Goal: Task Accomplishment & Management: Use online tool/utility

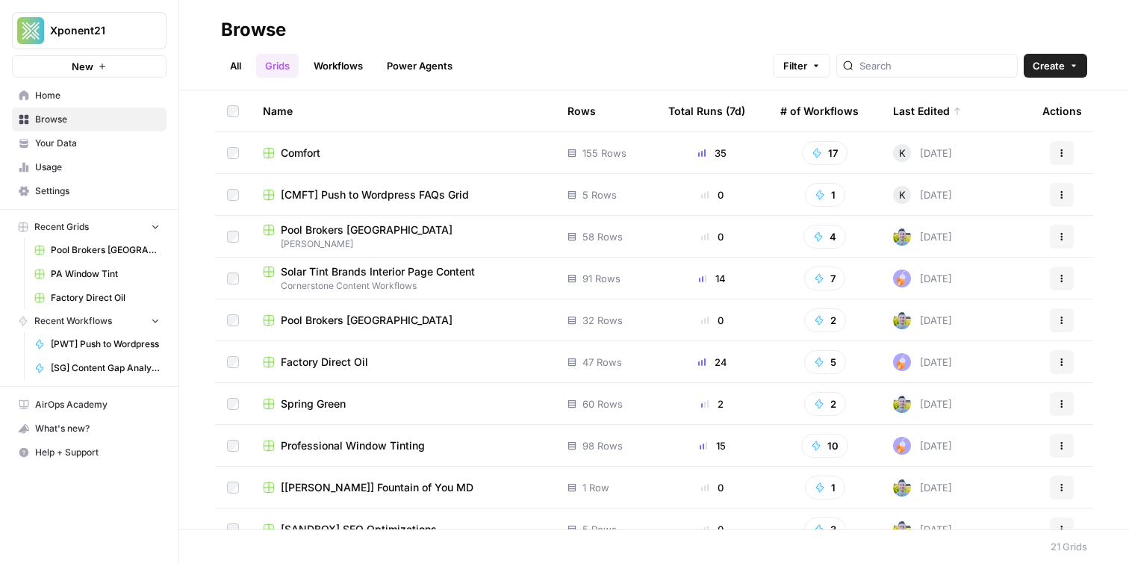
click at [277, 71] on link "Grids" at bounding box center [277, 66] width 43 height 24
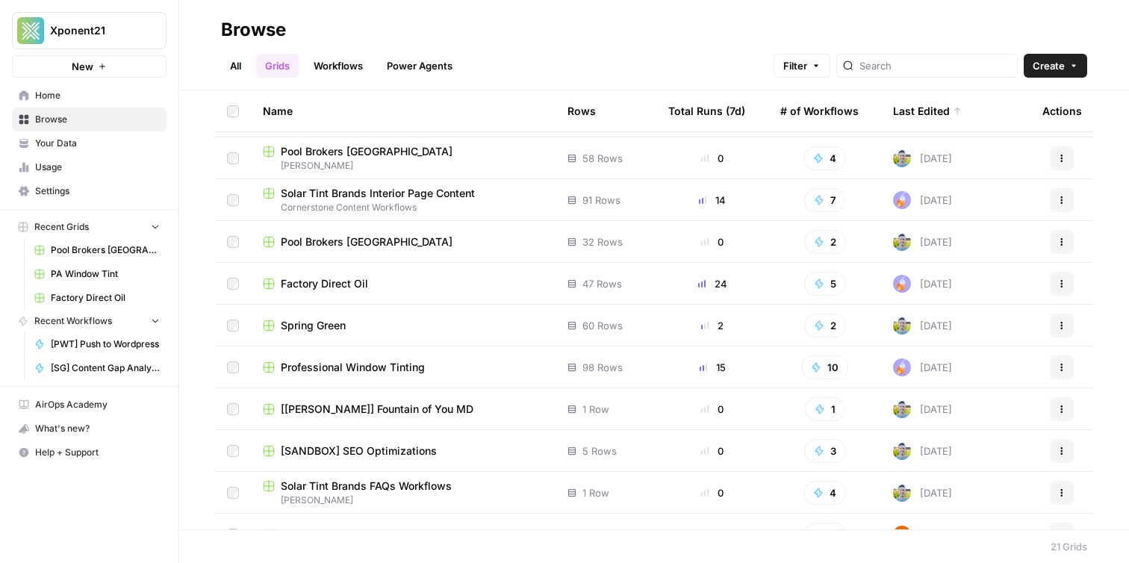
scroll to position [84, 0]
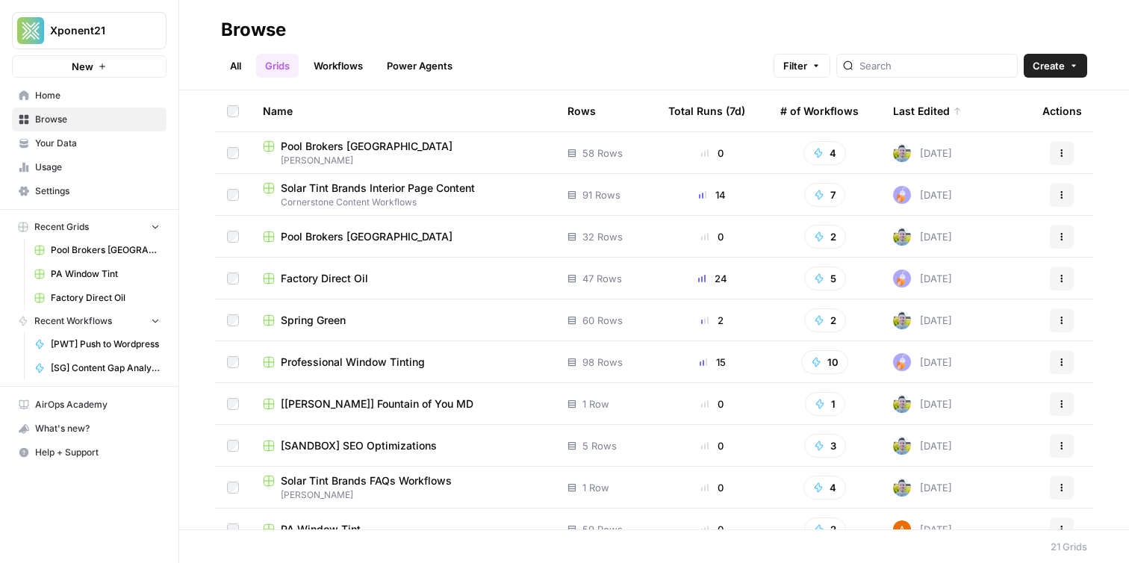
click at [96, 149] on span "Your Data" at bounding box center [97, 143] width 125 height 13
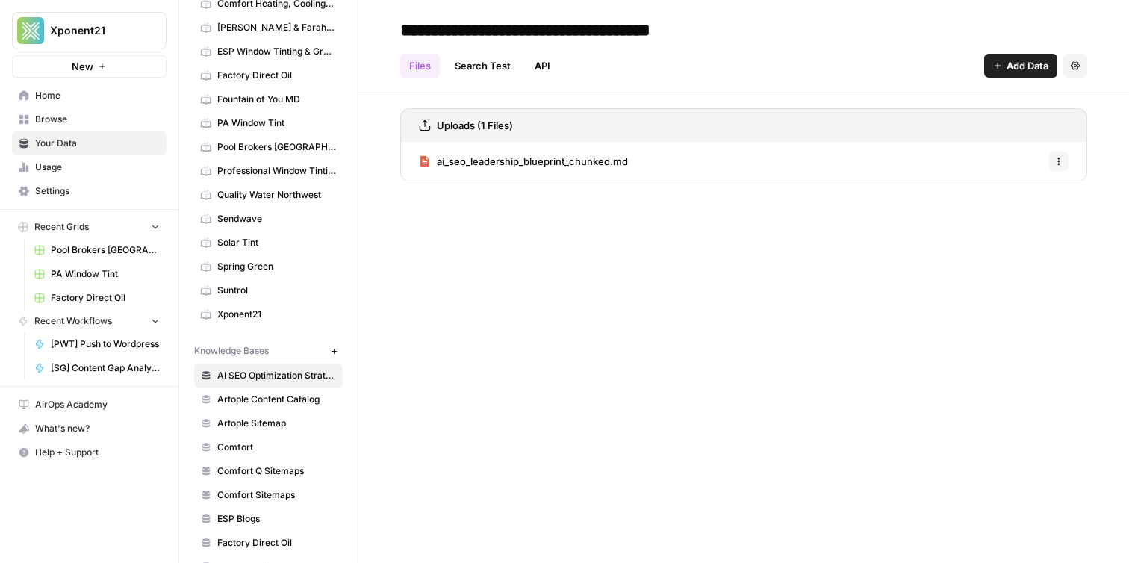
scroll to position [397, 0]
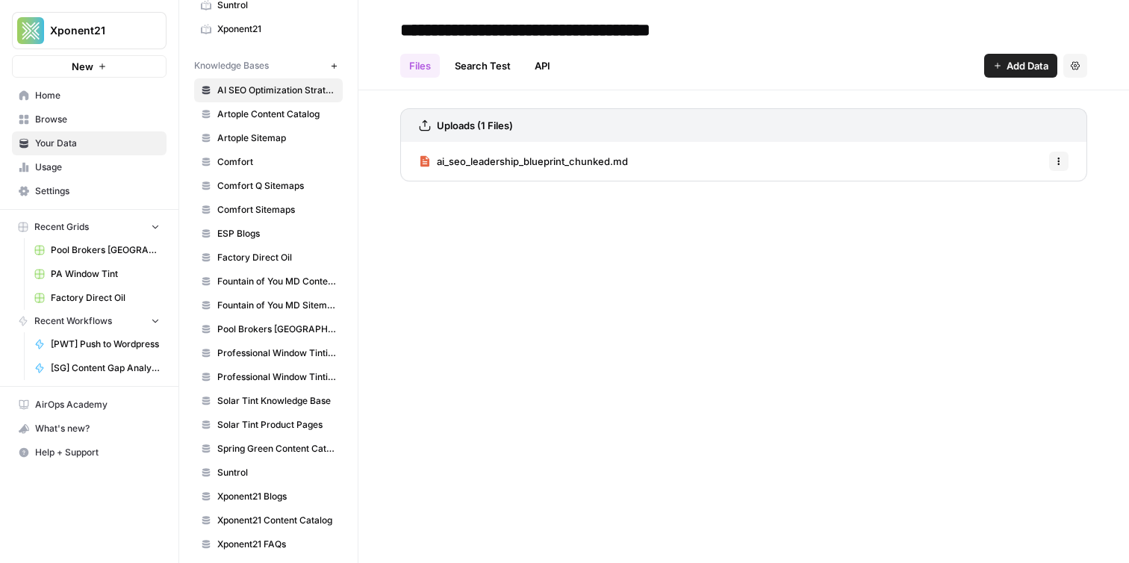
click at [79, 184] on span "Settings" at bounding box center [97, 190] width 125 height 13
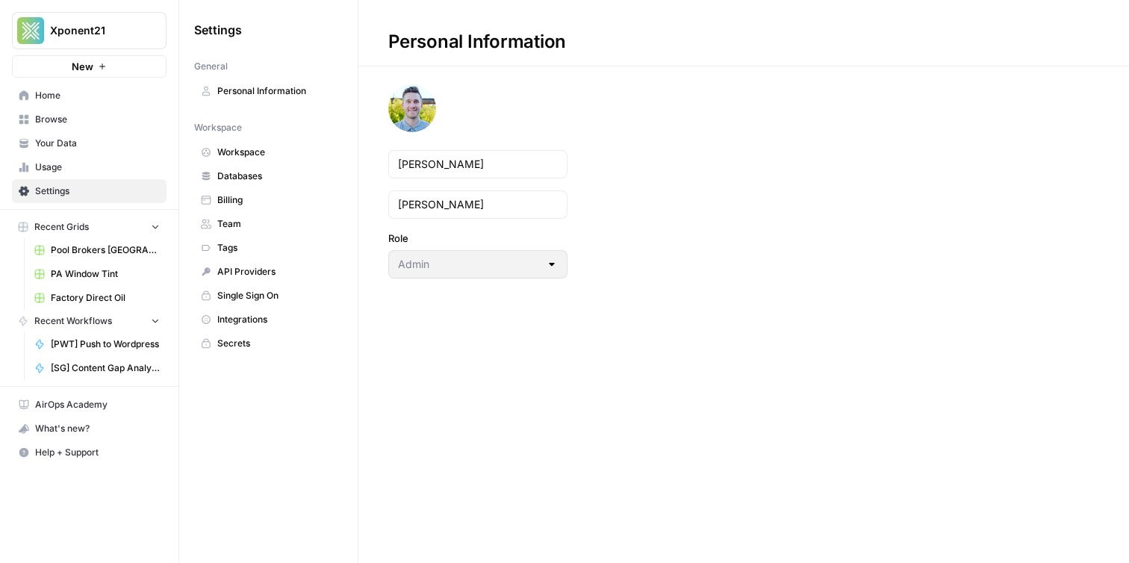
click at [279, 323] on span "Integrations" at bounding box center [276, 319] width 119 height 13
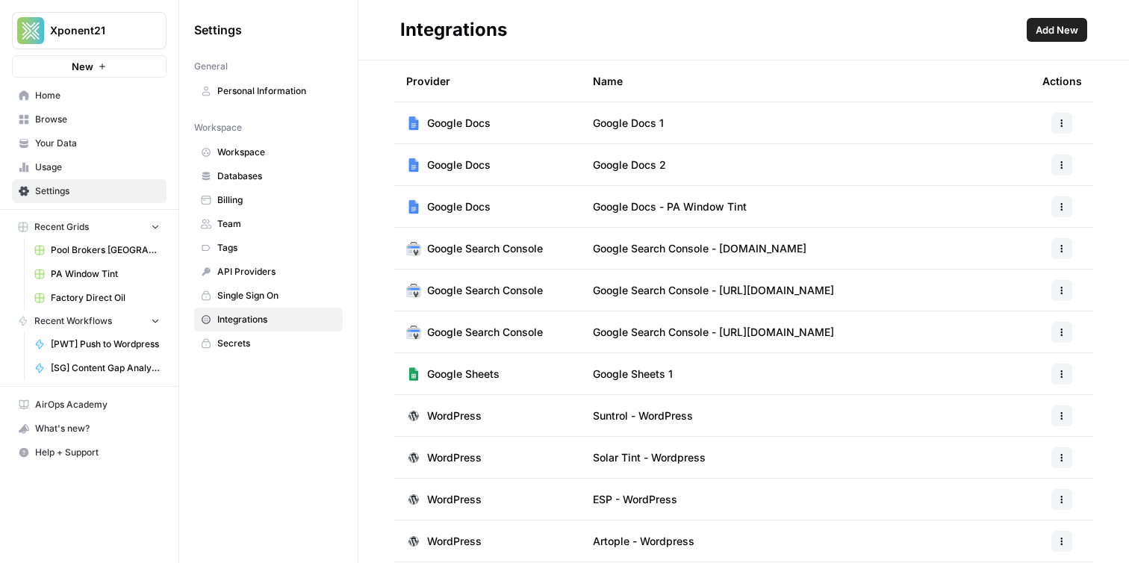
click at [1037, 31] on span "Add New" at bounding box center [1057, 29] width 43 height 15
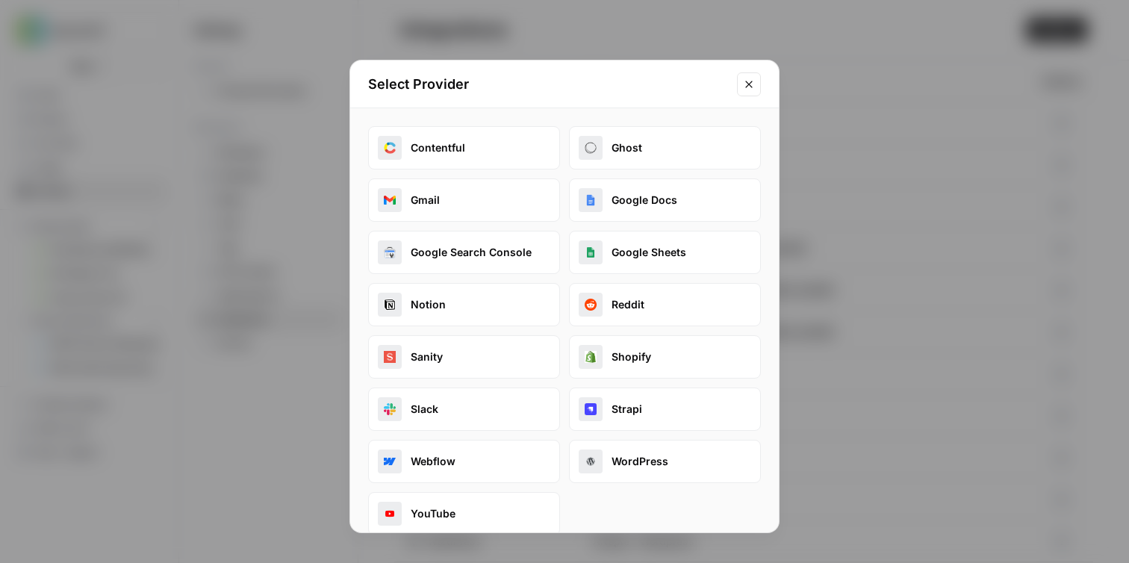
click at [763, 90] on div "Select Provider" at bounding box center [564, 84] width 429 height 48
click at [738, 82] on button "Close modal" at bounding box center [749, 84] width 24 height 24
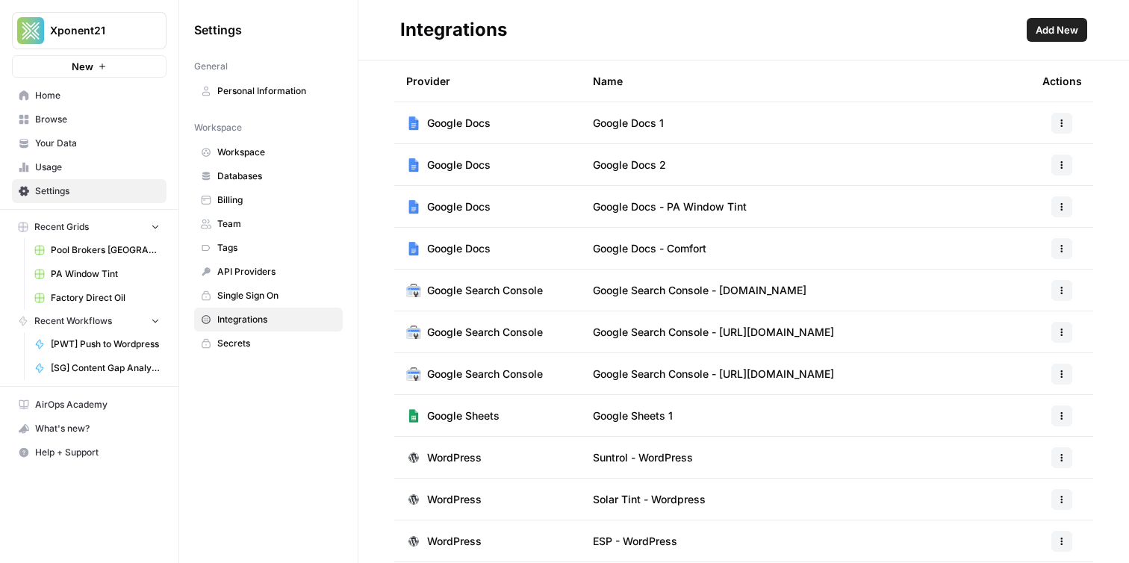
click at [55, 118] on span "Browse" at bounding box center [97, 119] width 125 height 13
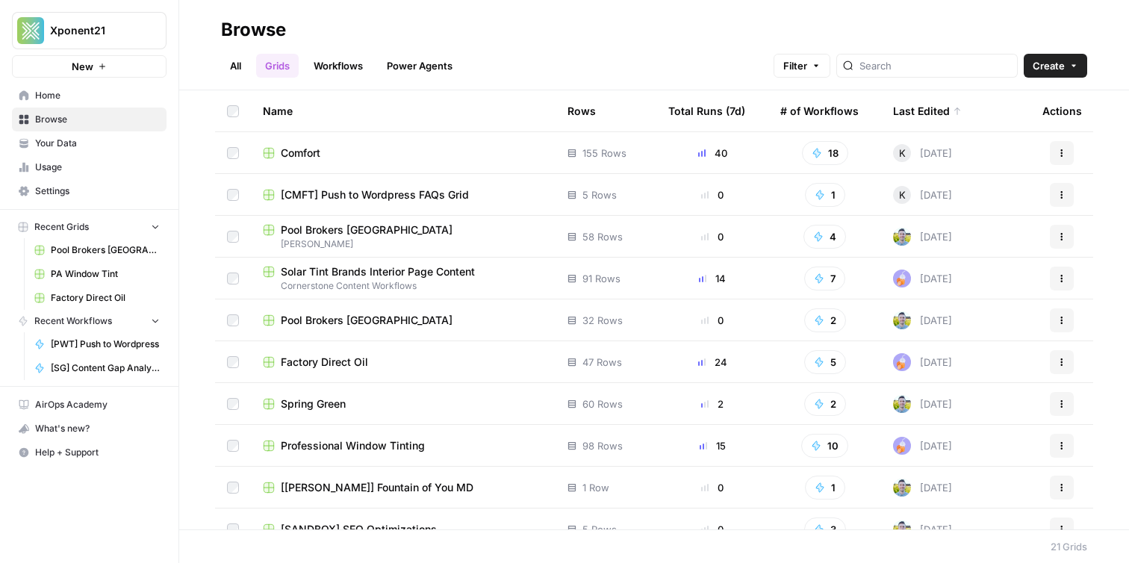
click at [326, 65] on link "Workflows" at bounding box center [338, 66] width 67 height 24
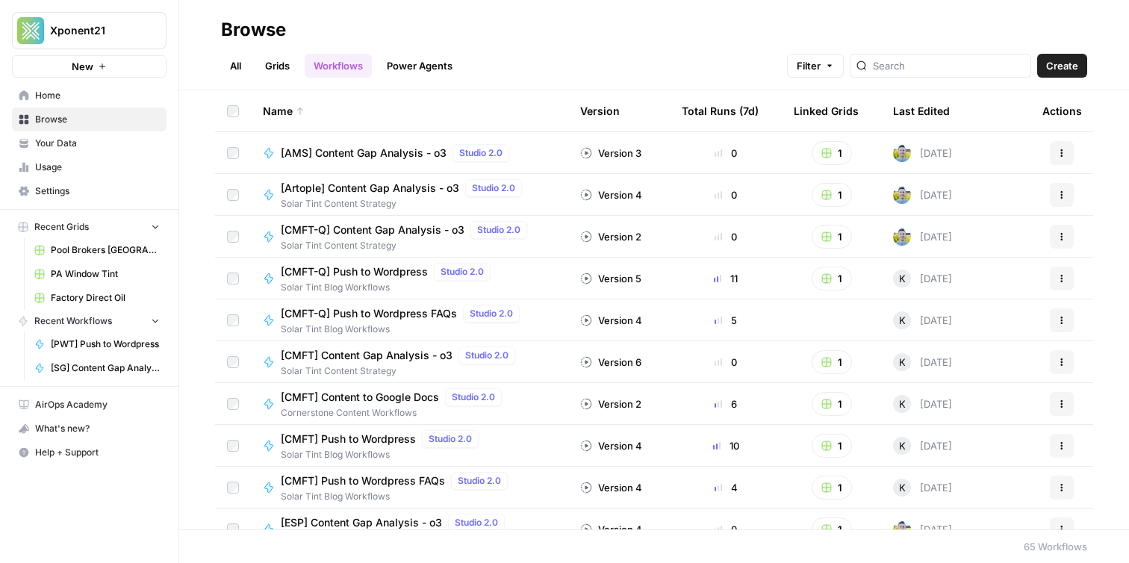
click at [295, 60] on link "Grids" at bounding box center [277, 66] width 43 height 24
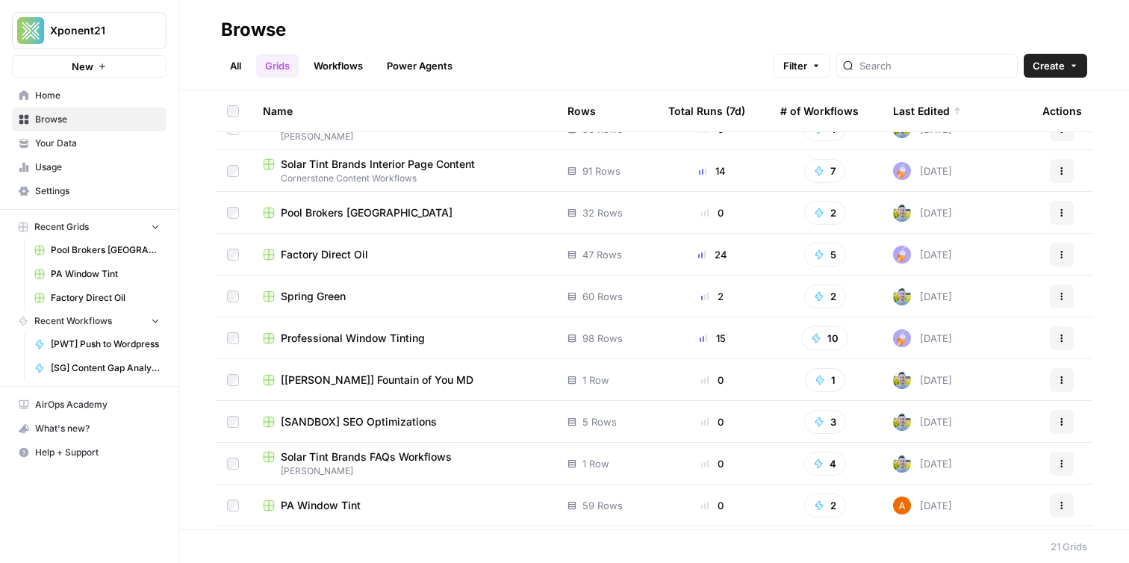
scroll to position [108, 0]
click at [383, 332] on span "Professional Window Tinting" at bounding box center [353, 338] width 144 height 15
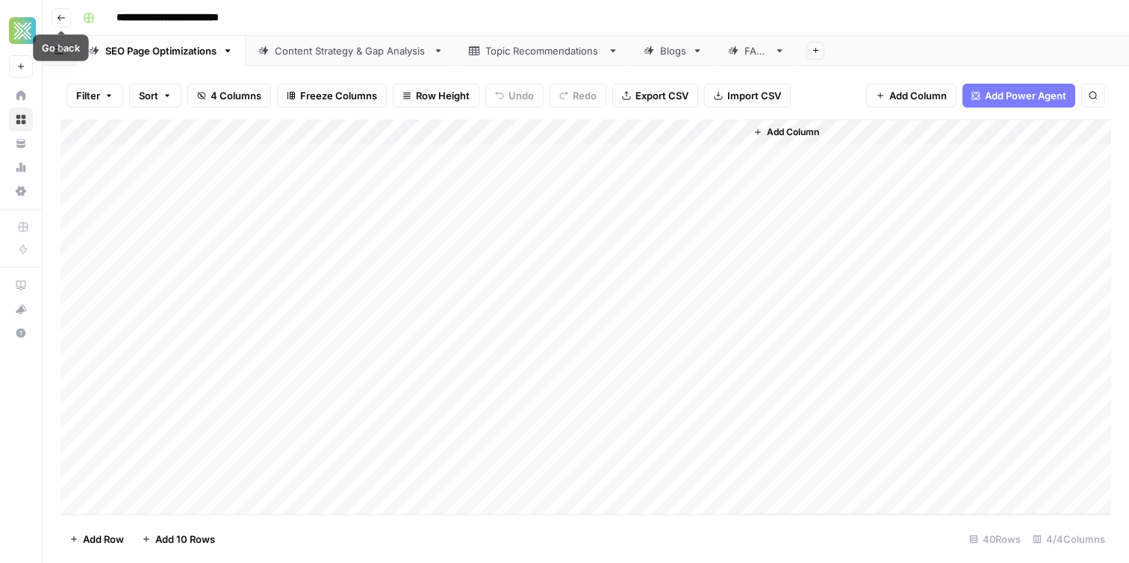
click at [64, 14] on icon "button" at bounding box center [61, 17] width 9 height 9
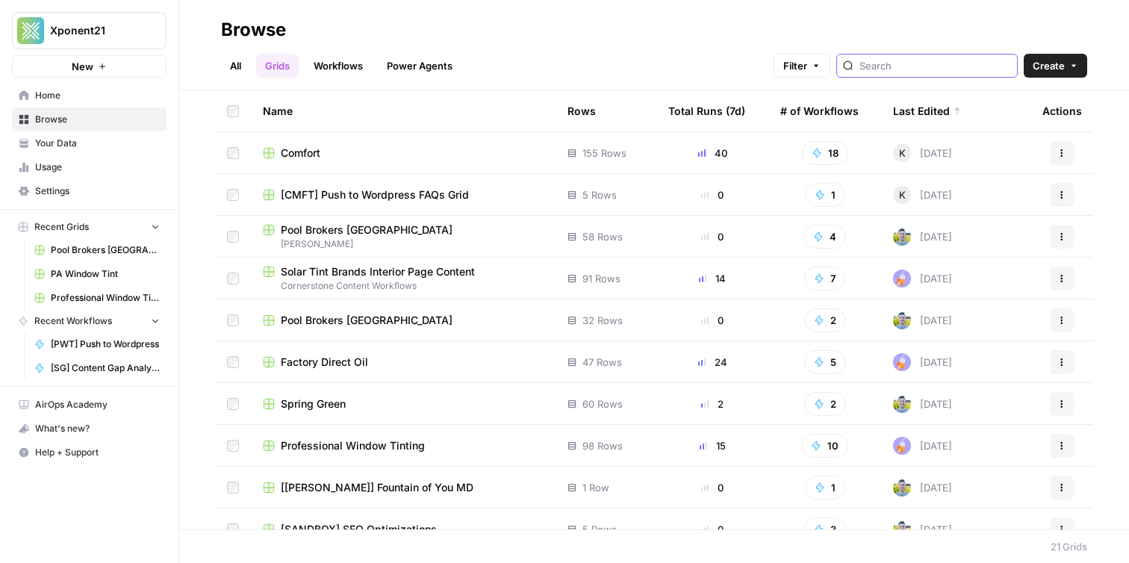
click at [957, 64] on input "search" at bounding box center [936, 65] width 152 height 15
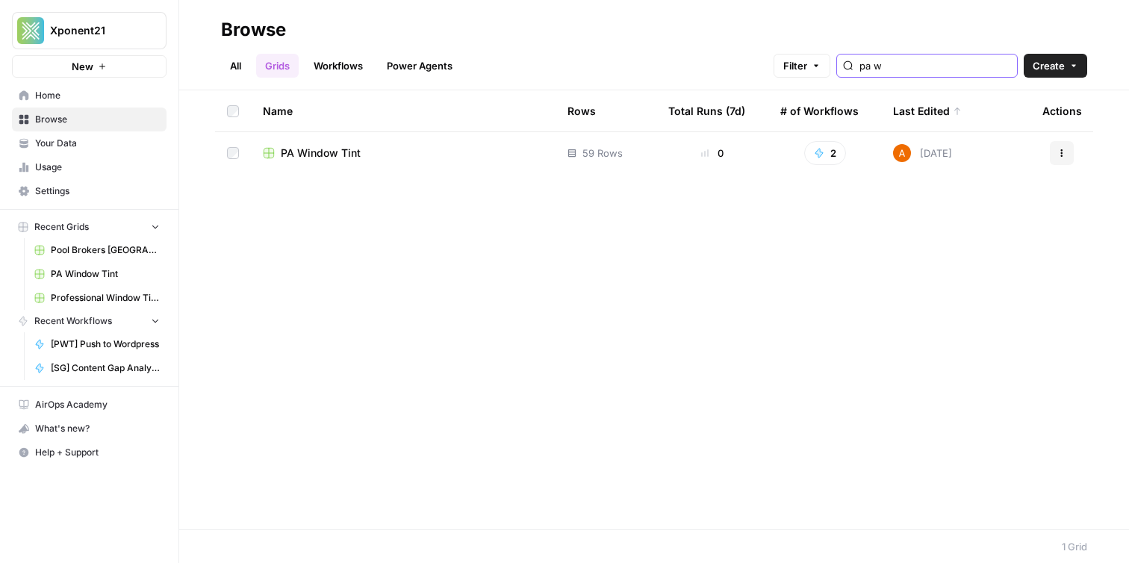
type input "pa w"
click at [344, 148] on span "PA Window Tint" at bounding box center [321, 153] width 80 height 15
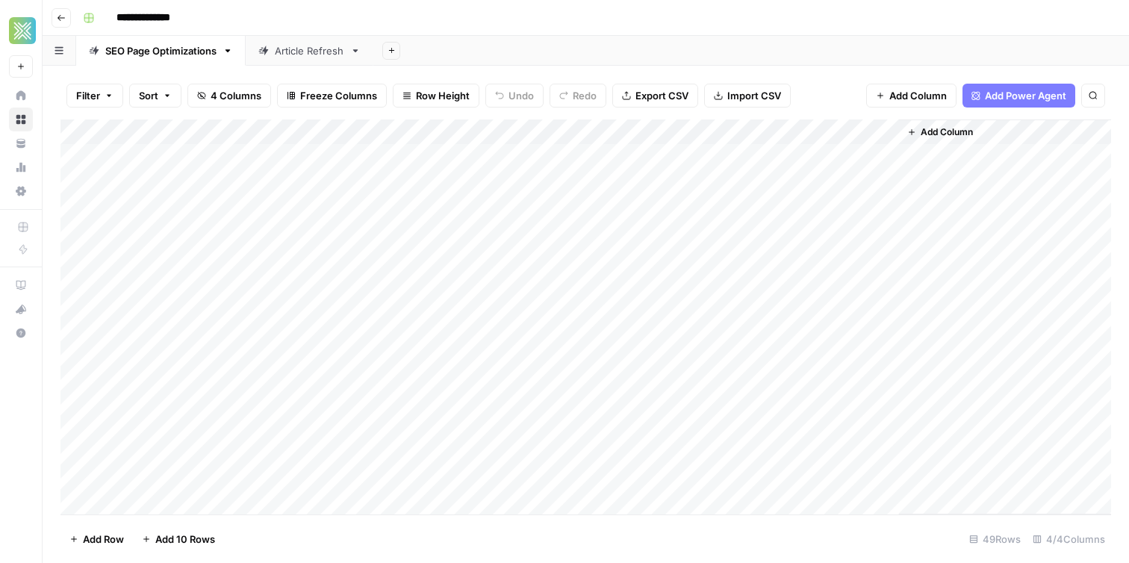
click at [303, 55] on div "Article Refresh" at bounding box center [309, 50] width 69 height 15
click at [155, 61] on link "SEO Page Optimizations" at bounding box center [161, 51] width 170 height 30
click at [308, 54] on div "Article Refresh" at bounding box center [309, 50] width 69 height 15
click at [68, 17] on button "Go back" at bounding box center [61, 17] width 19 height 19
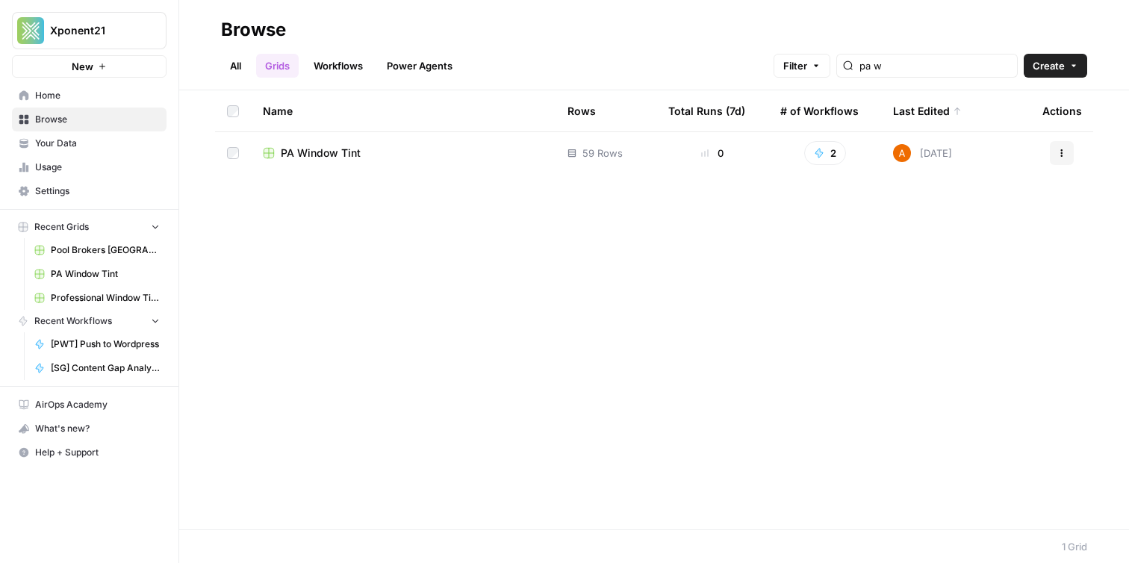
click at [282, 66] on link "Grids" at bounding box center [277, 66] width 43 height 24
click at [344, 63] on link "Workflows" at bounding box center [338, 66] width 67 height 24
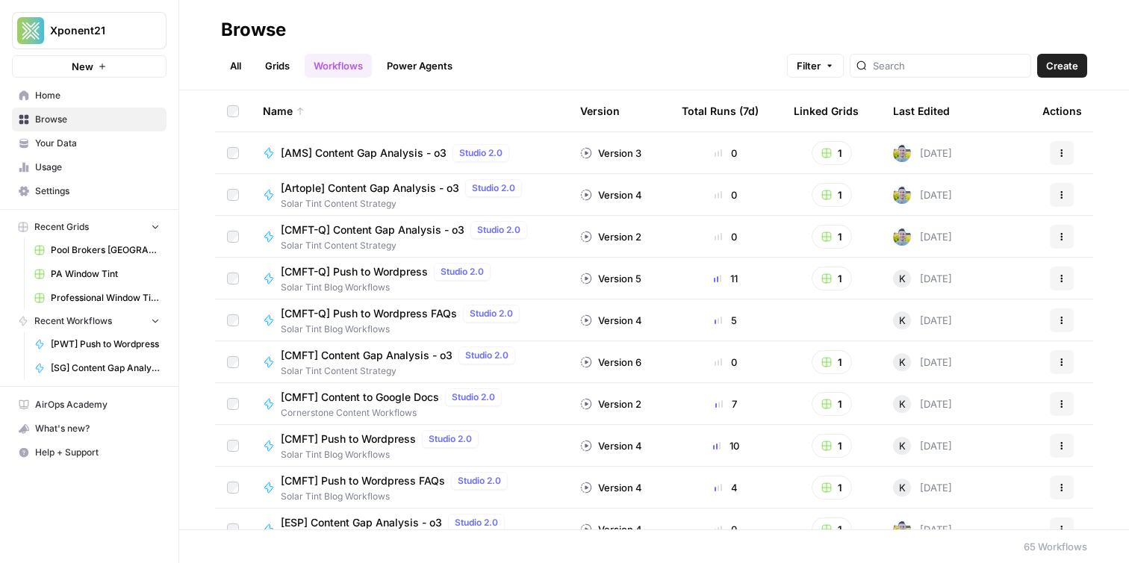
click at [279, 62] on link "Grids" at bounding box center [277, 66] width 43 height 24
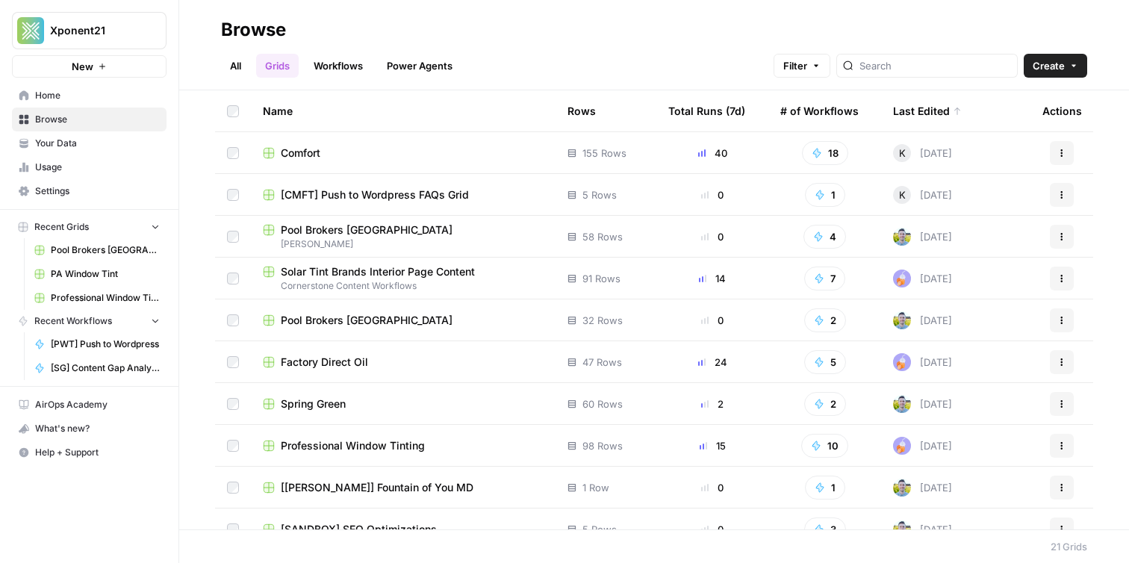
click at [239, 66] on link "All" at bounding box center [235, 66] width 29 height 24
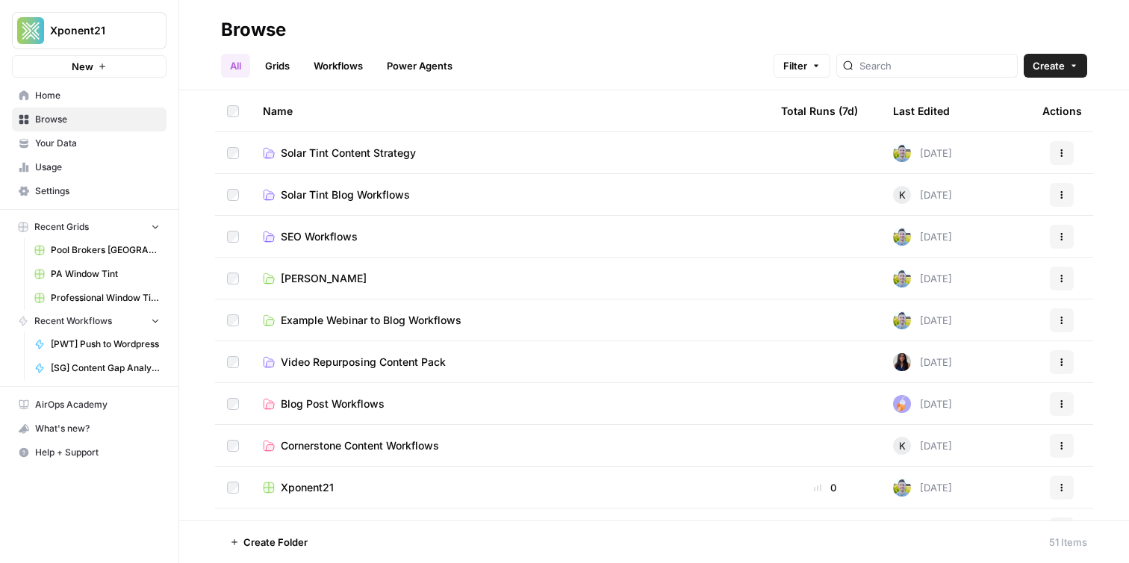
click at [269, 66] on link "Grids" at bounding box center [277, 66] width 43 height 24
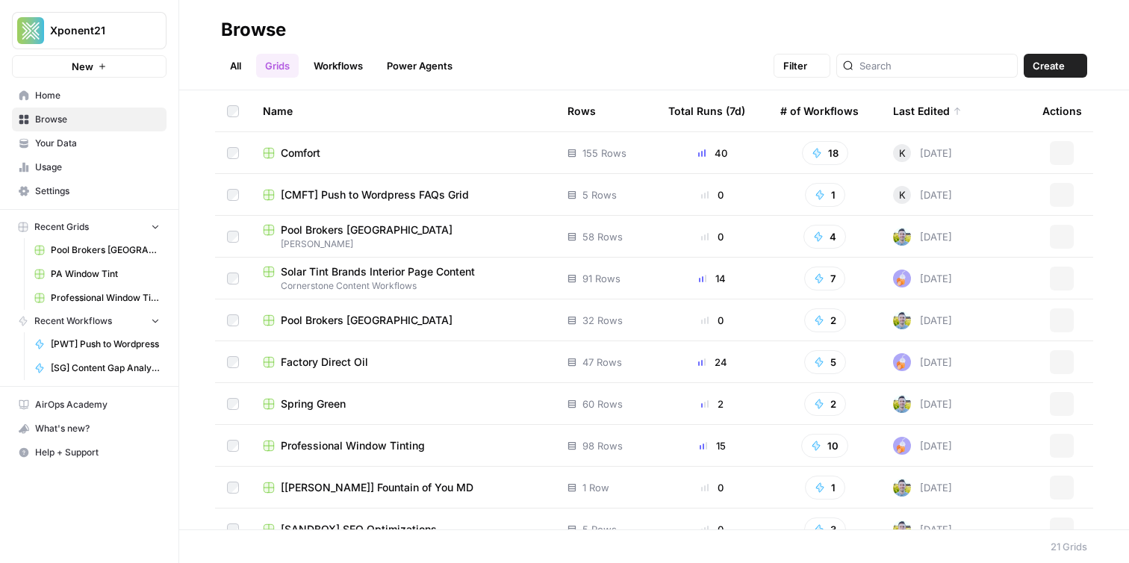
click at [256, 66] on ul "All Grids Workflows Power Agents" at bounding box center [341, 66] width 240 height 24
click at [244, 69] on link "All" at bounding box center [235, 66] width 29 height 24
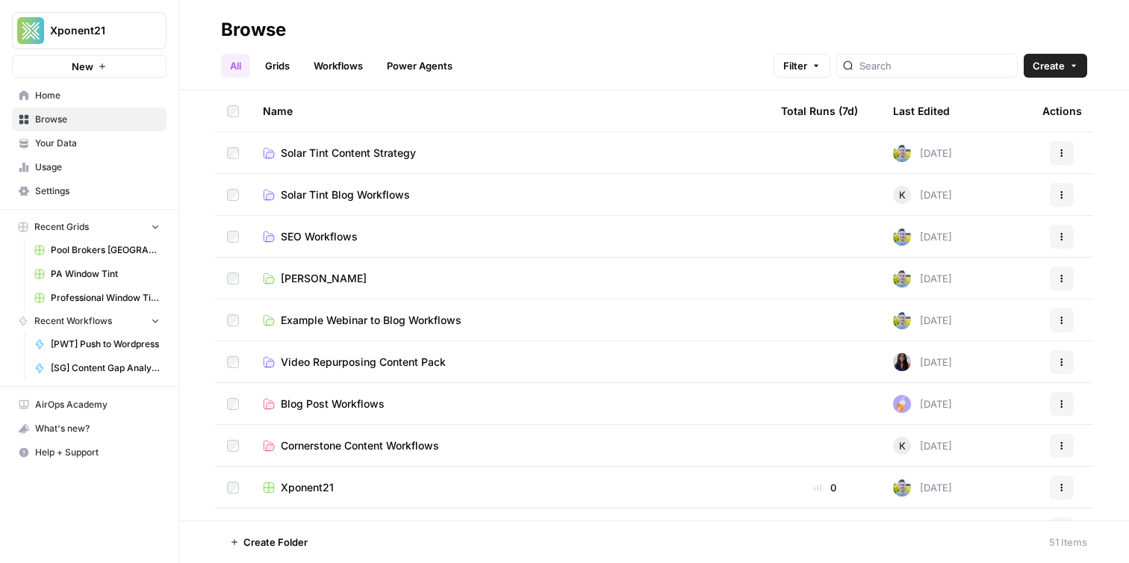
click at [409, 190] on span "Solar Tint Blog Workflows" at bounding box center [345, 194] width 129 height 15
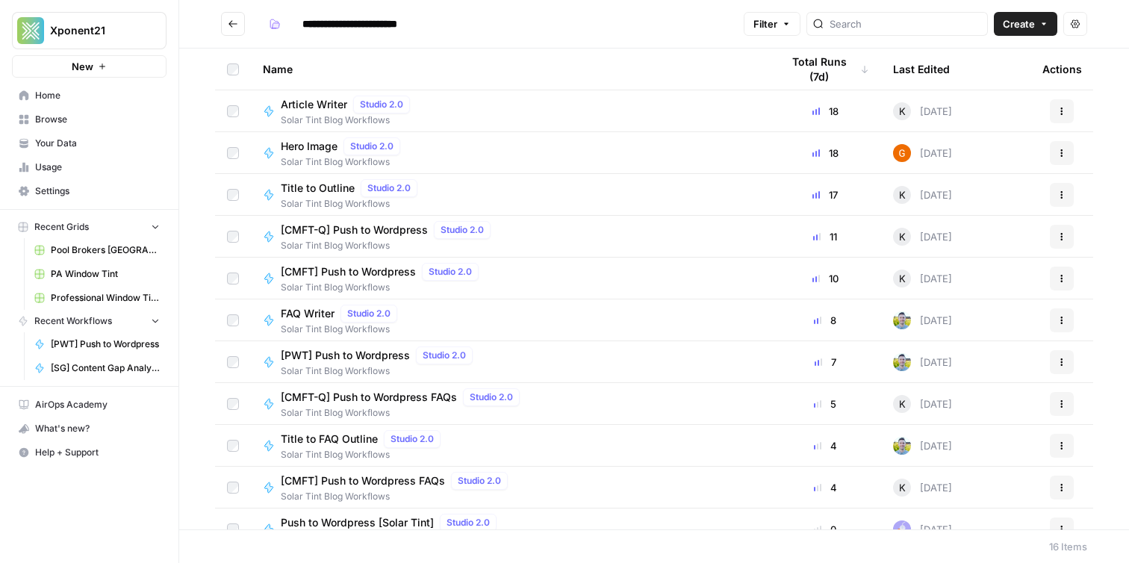
click at [235, 29] on button "Go back" at bounding box center [233, 24] width 24 height 24
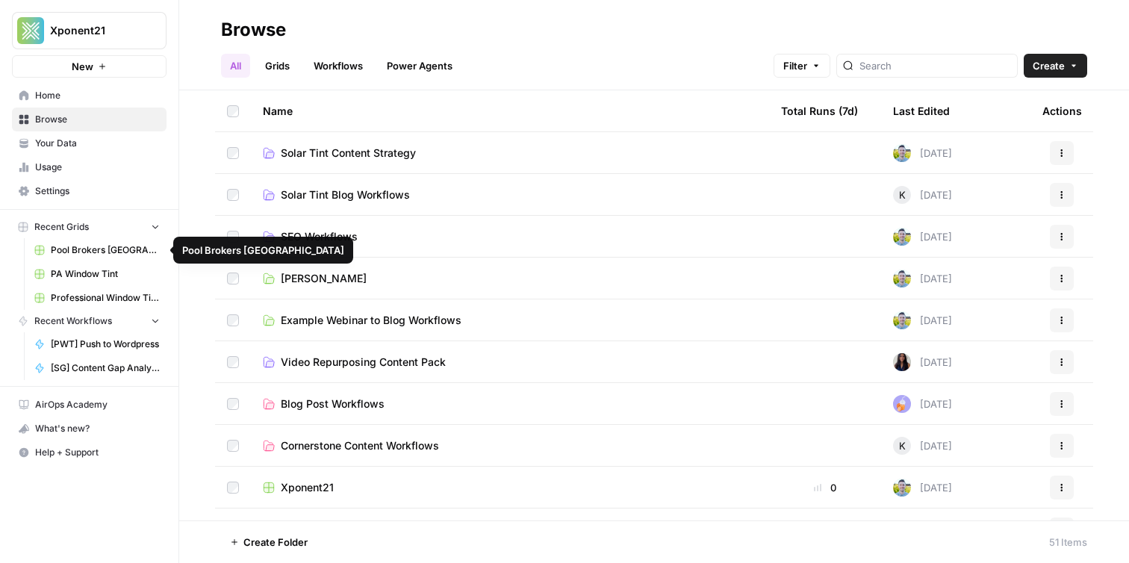
click at [70, 230] on span "Recent Grids" at bounding box center [61, 226] width 55 height 13
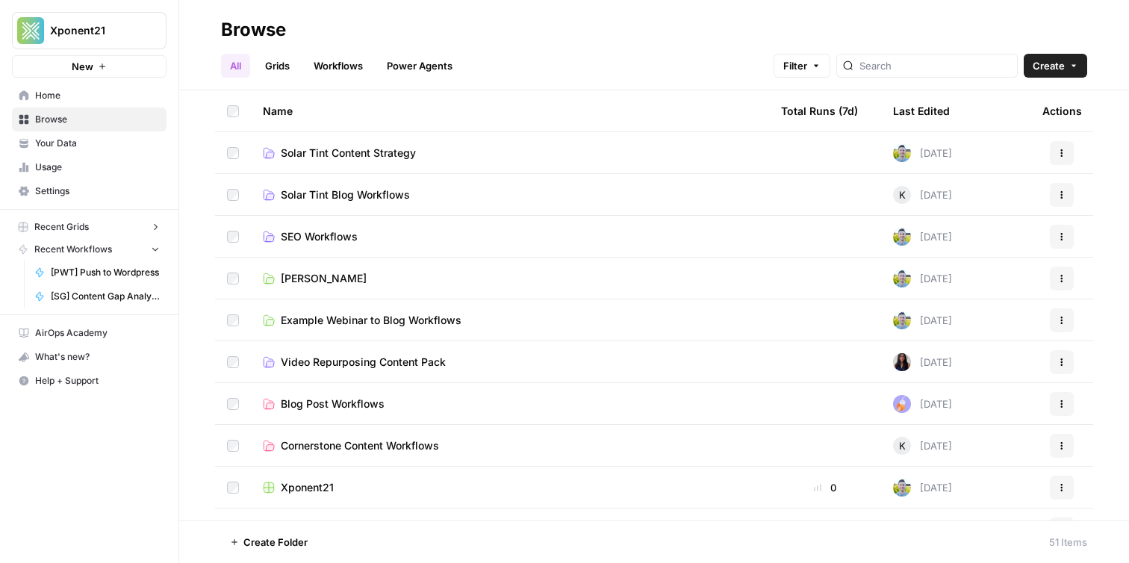
click at [70, 230] on span "Recent Grids" at bounding box center [61, 226] width 55 height 13
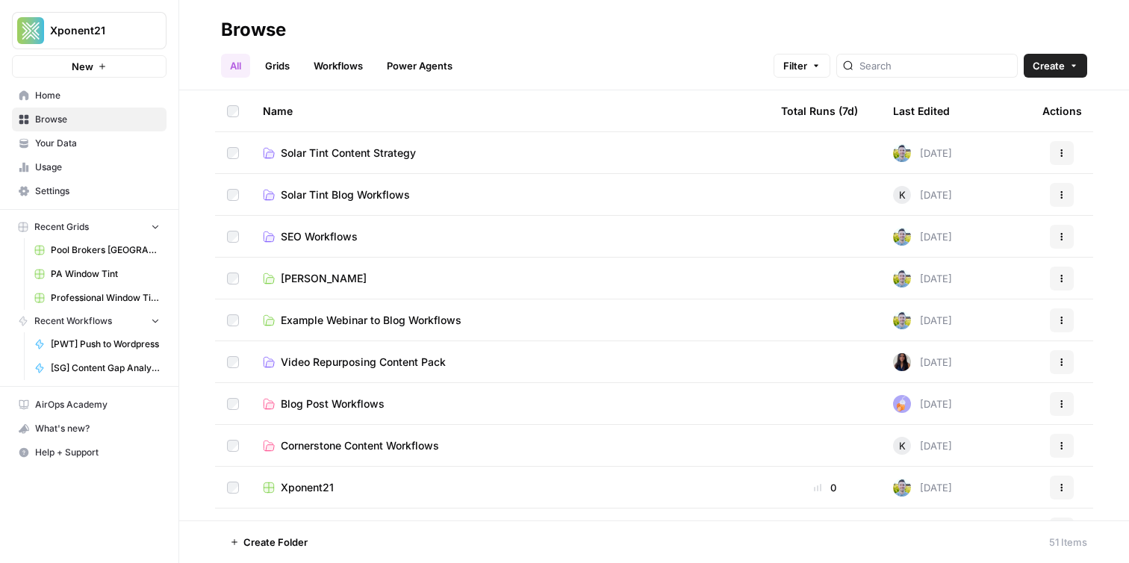
click at [82, 146] on span "Your Data" at bounding box center [97, 143] width 125 height 13
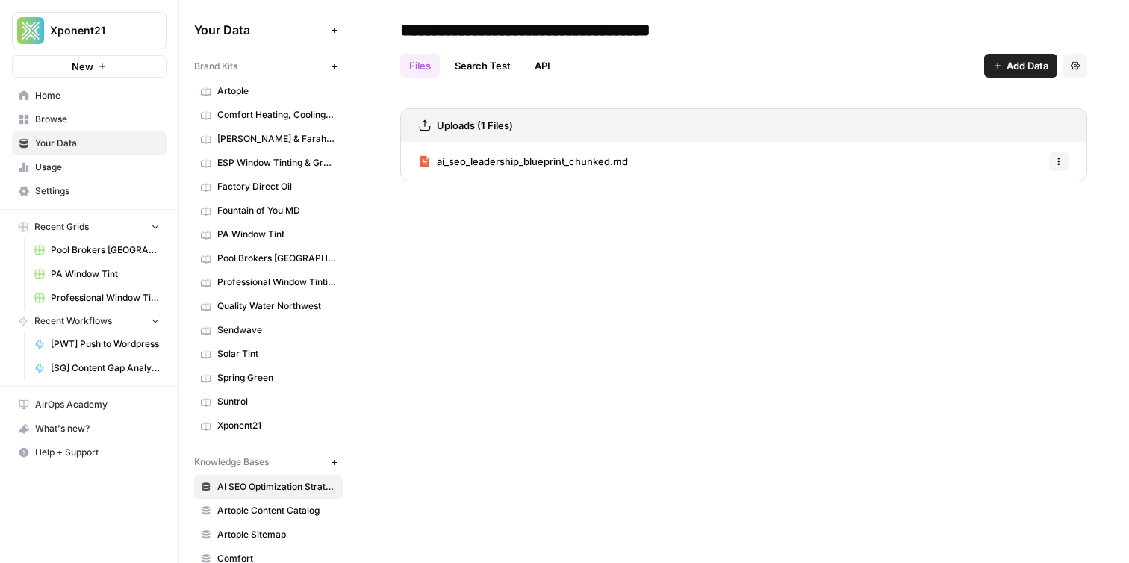
click at [66, 99] on span "Home" at bounding box center [97, 95] width 125 height 13
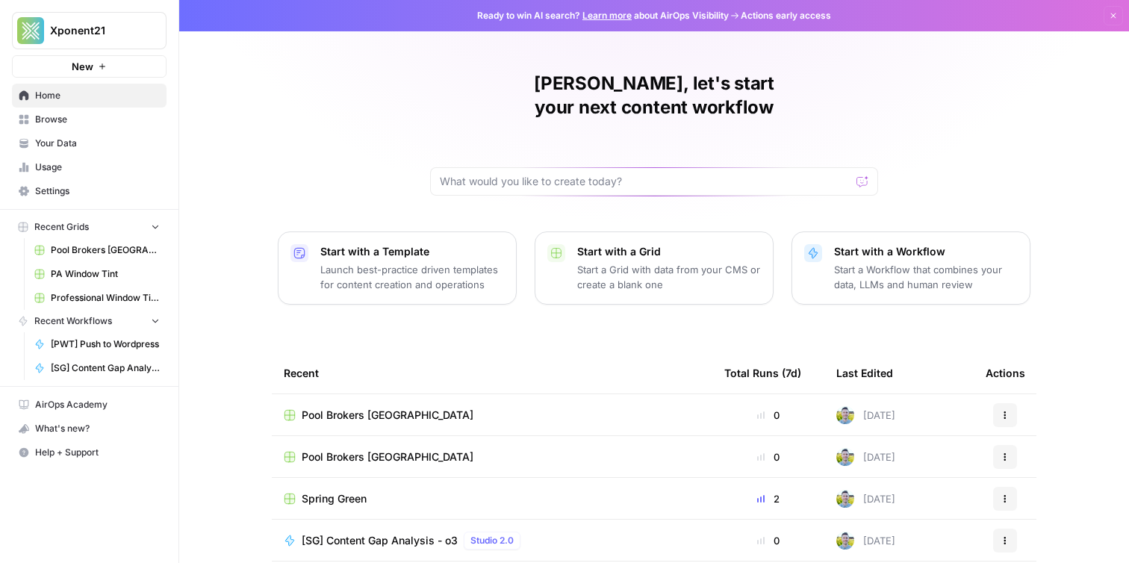
scroll to position [124, 0]
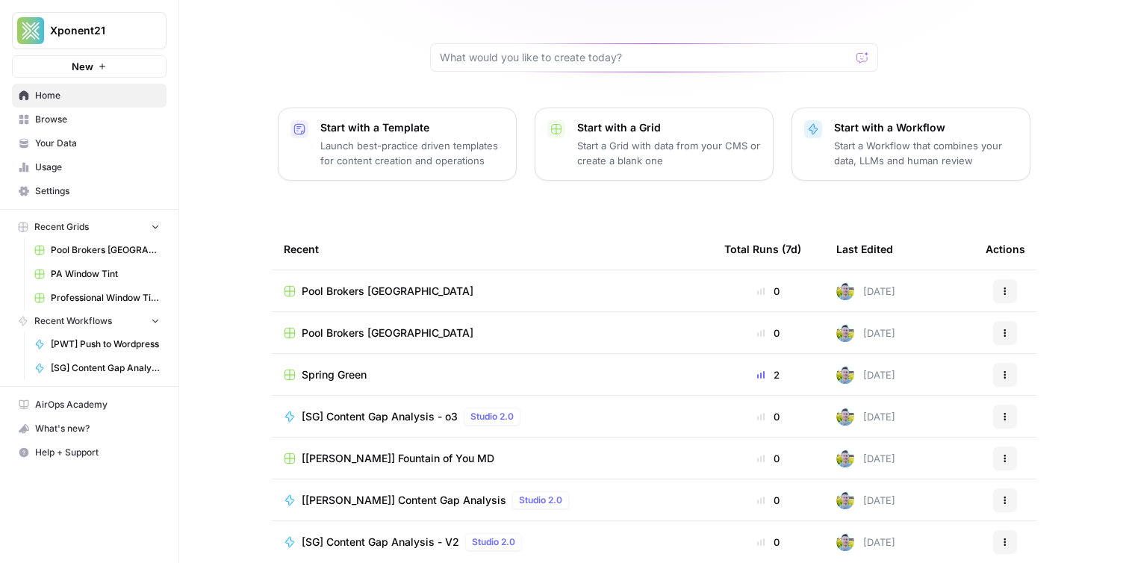
click at [626, 43] on div at bounding box center [654, 57] width 448 height 28
click at [111, 122] on span "Browse" at bounding box center [97, 119] width 125 height 13
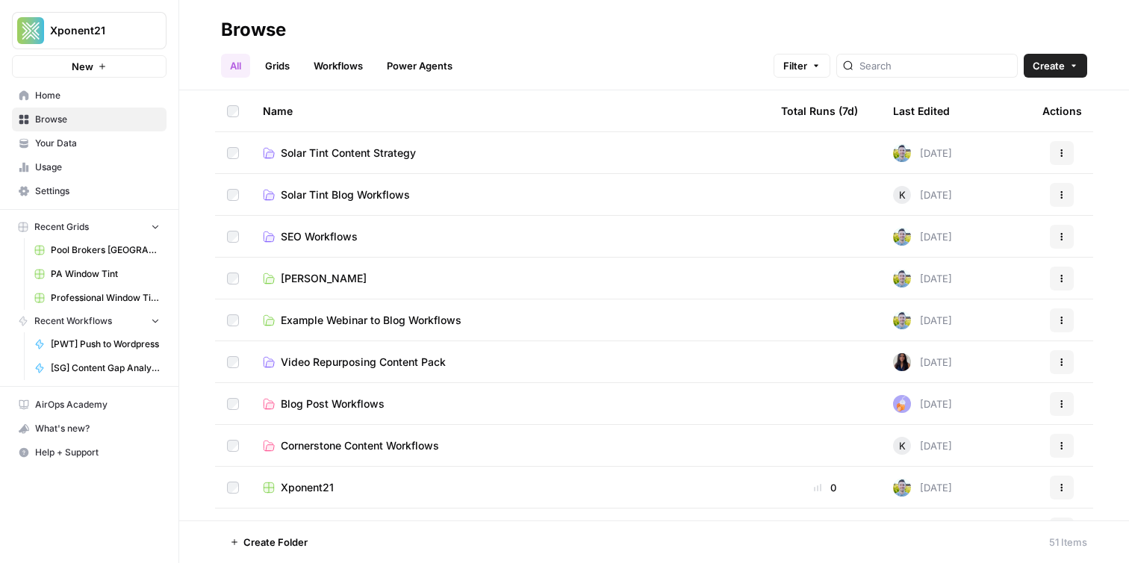
click at [287, 69] on link "Grids" at bounding box center [277, 66] width 43 height 24
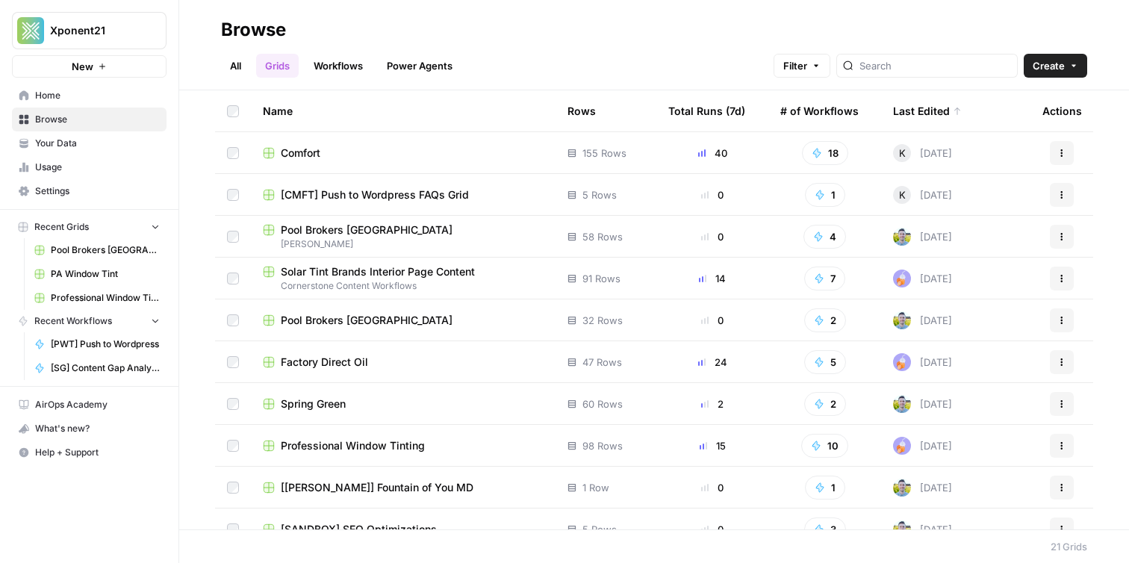
click at [436, 272] on span "Solar Tint Brands Interior Page Content" at bounding box center [378, 271] width 194 height 15
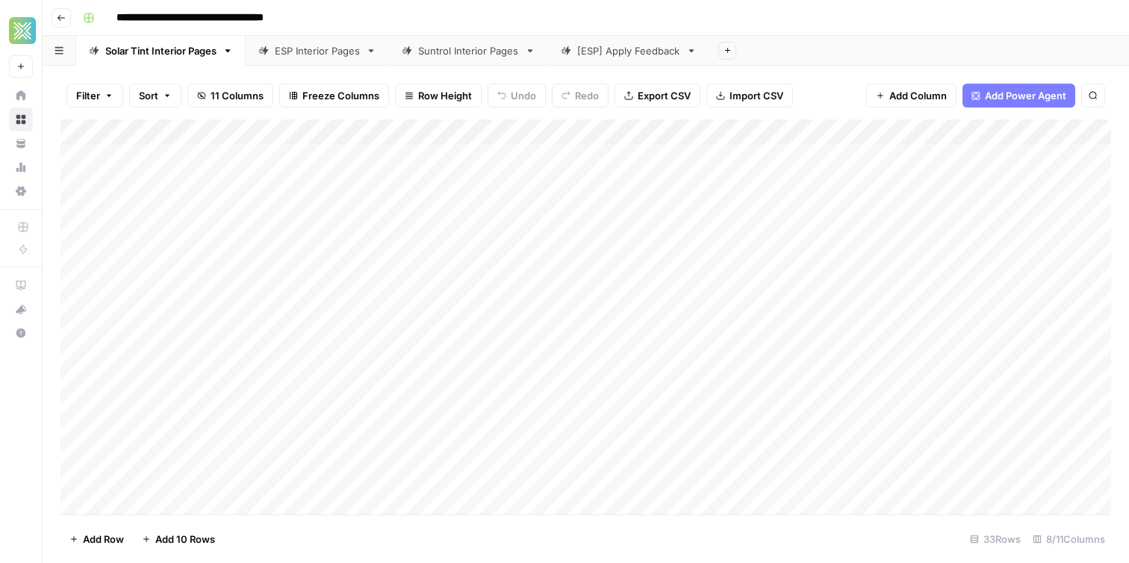
scroll to position [0, 751]
click at [993, 133] on div "Add Column" at bounding box center [585, 316] width 1051 height 395
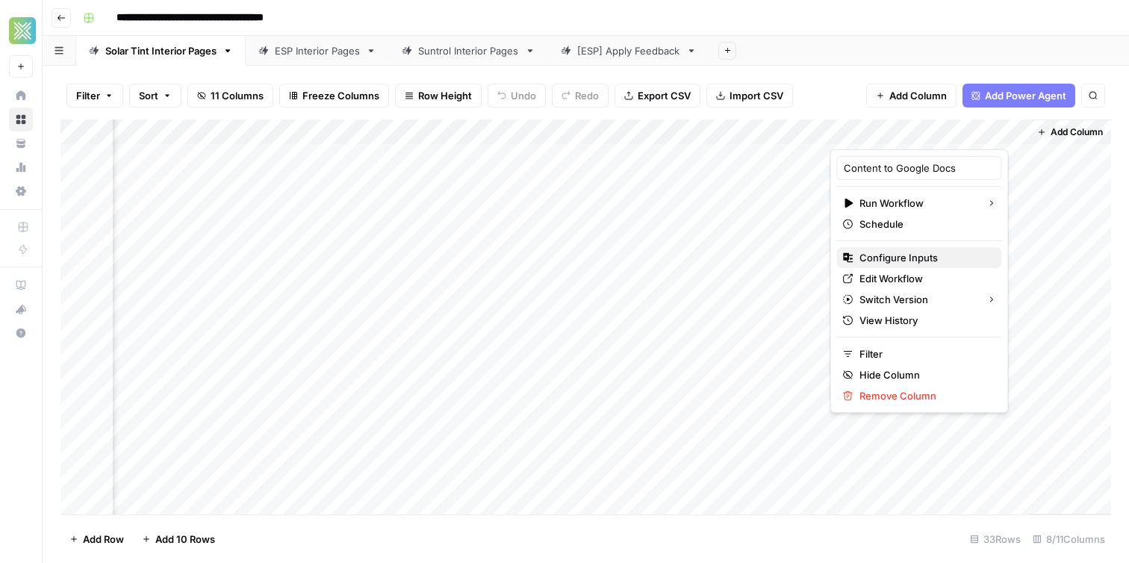
click at [898, 257] on span "Configure Inputs" at bounding box center [925, 257] width 131 height 15
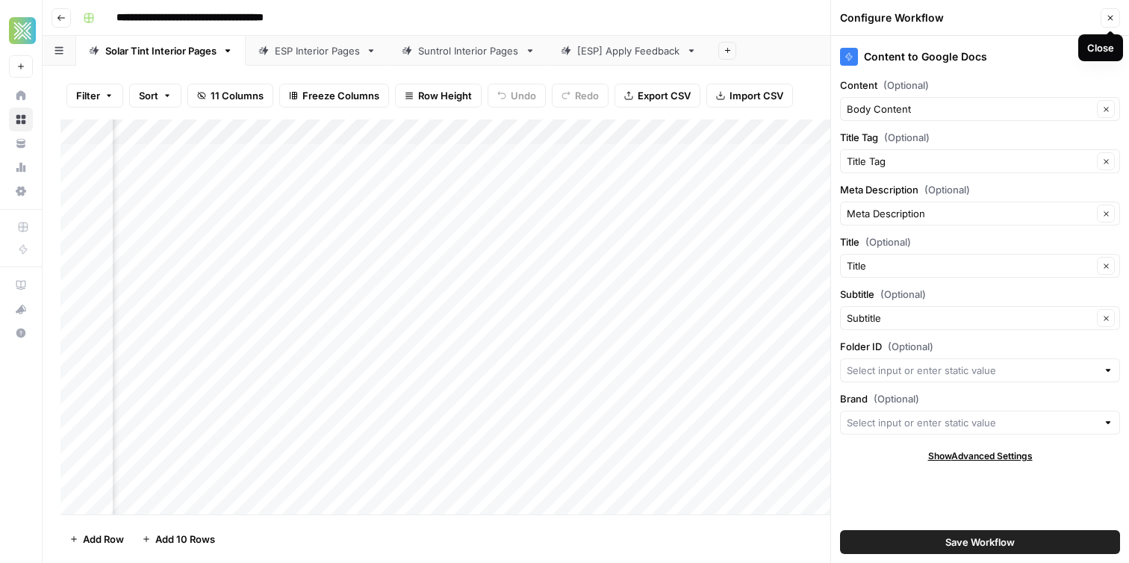
click at [1101, 21] on button "Close" at bounding box center [1110, 17] width 19 height 19
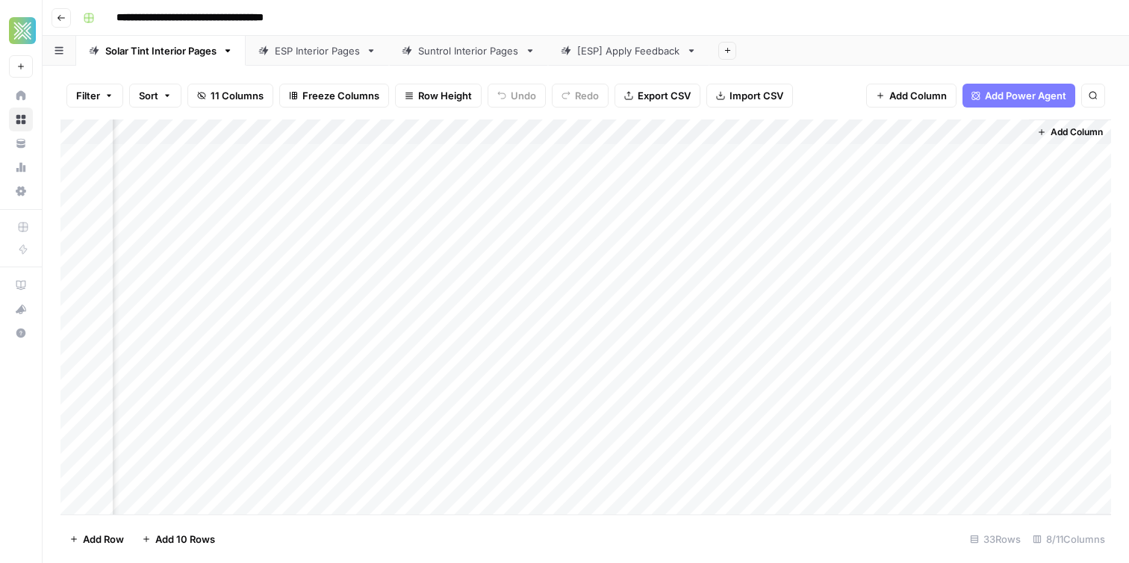
click at [998, 132] on div "Add Column" at bounding box center [585, 316] width 1051 height 395
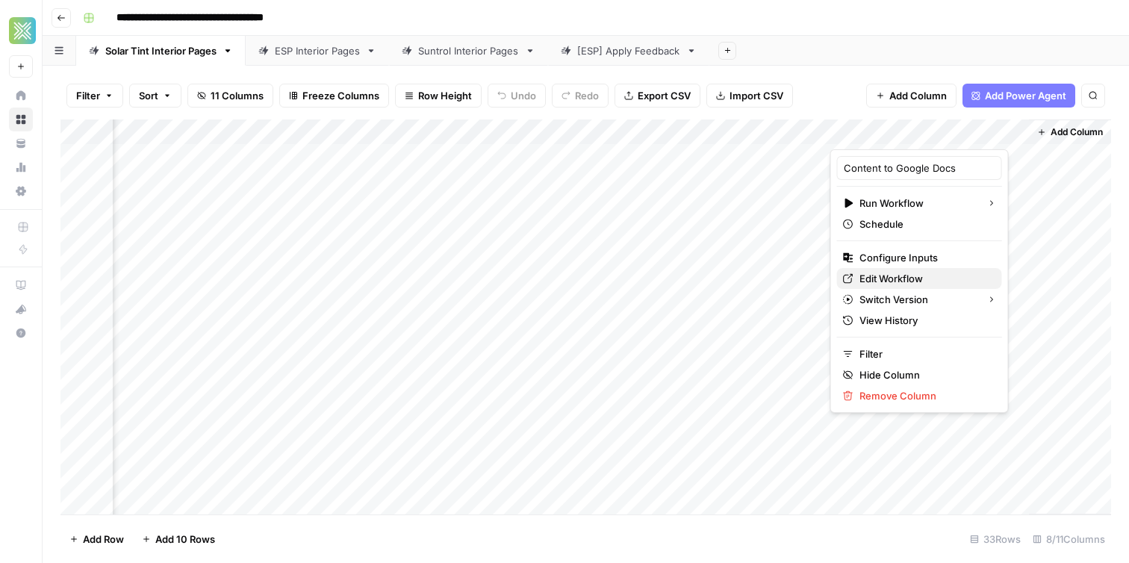
click at [915, 273] on span "Edit Workflow" at bounding box center [925, 278] width 131 height 15
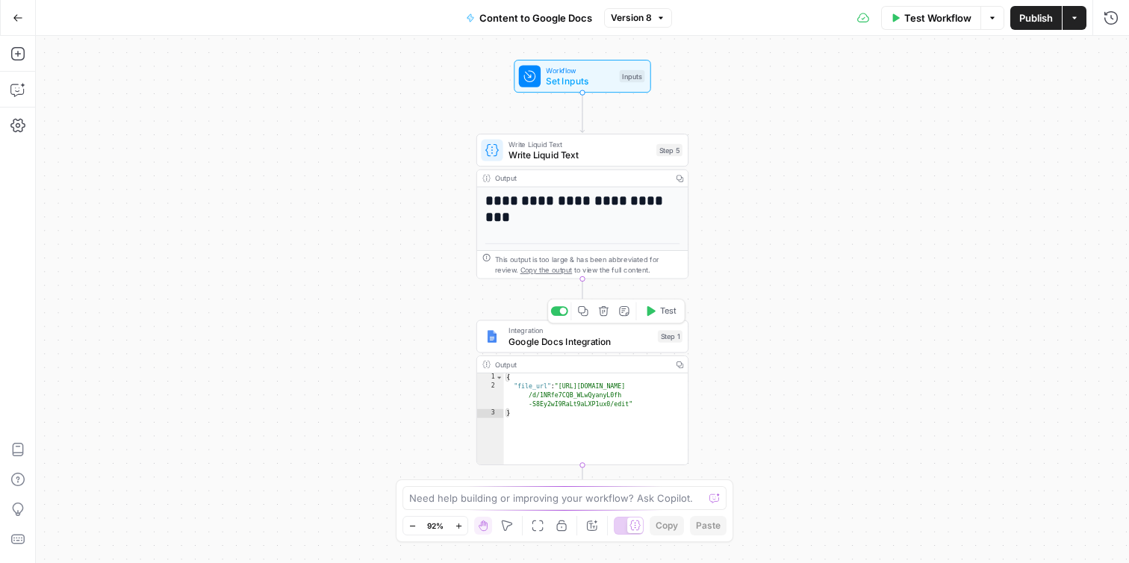
click at [525, 337] on span "Google Docs Integration" at bounding box center [581, 341] width 144 height 13
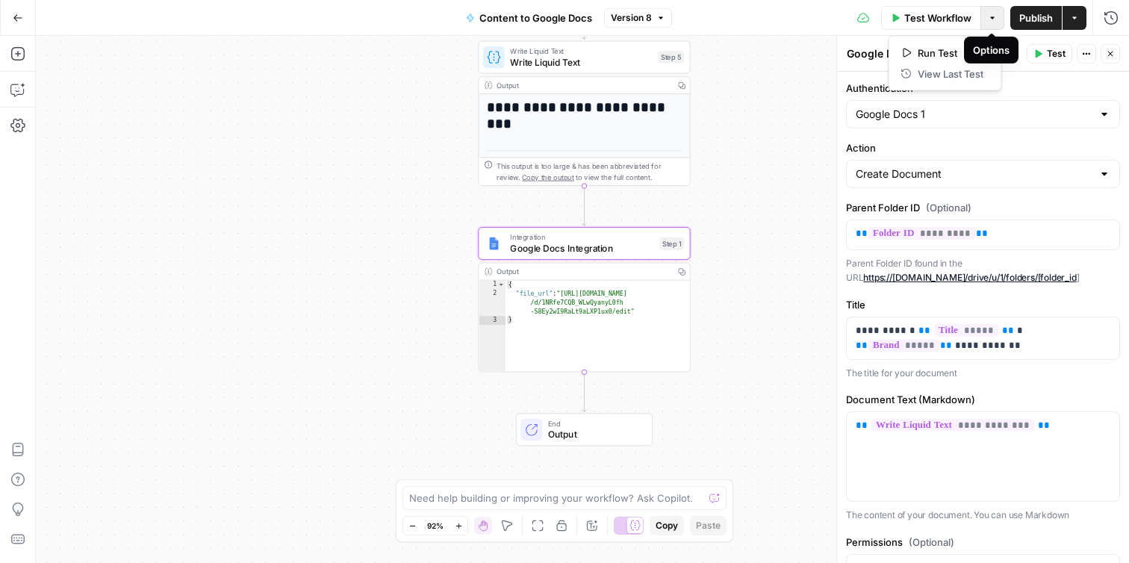
click at [994, 21] on icon "button" at bounding box center [992, 17] width 9 height 9
click at [916, 28] on div "Test Workflow Options Publish Actions Run History" at bounding box center [900, 17] width 457 height 35
click at [914, 25] on button "Test Workflow" at bounding box center [931, 18] width 100 height 24
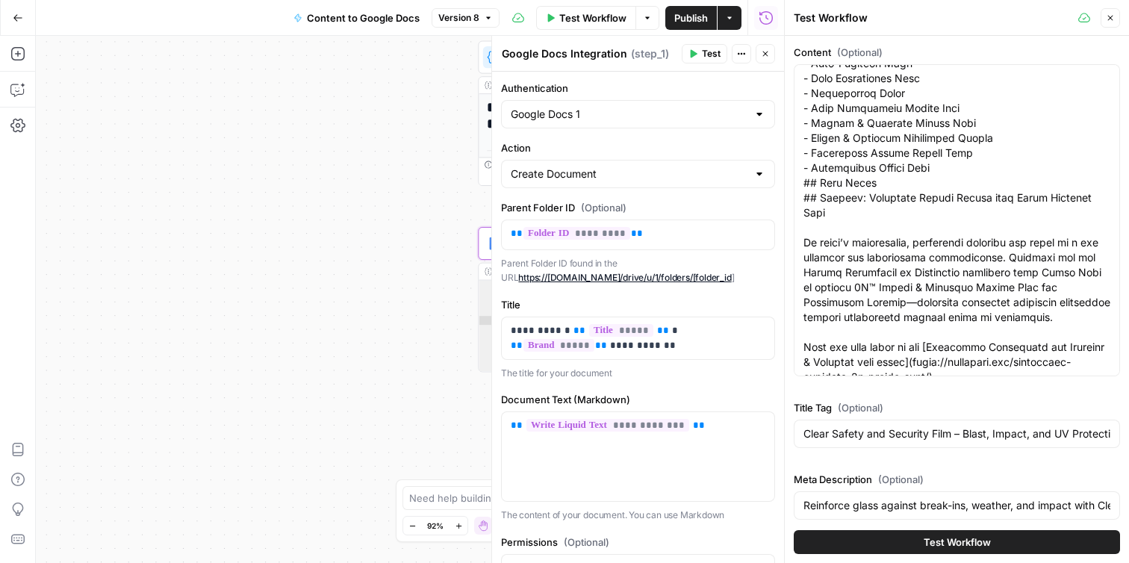
scroll to position [300, 0]
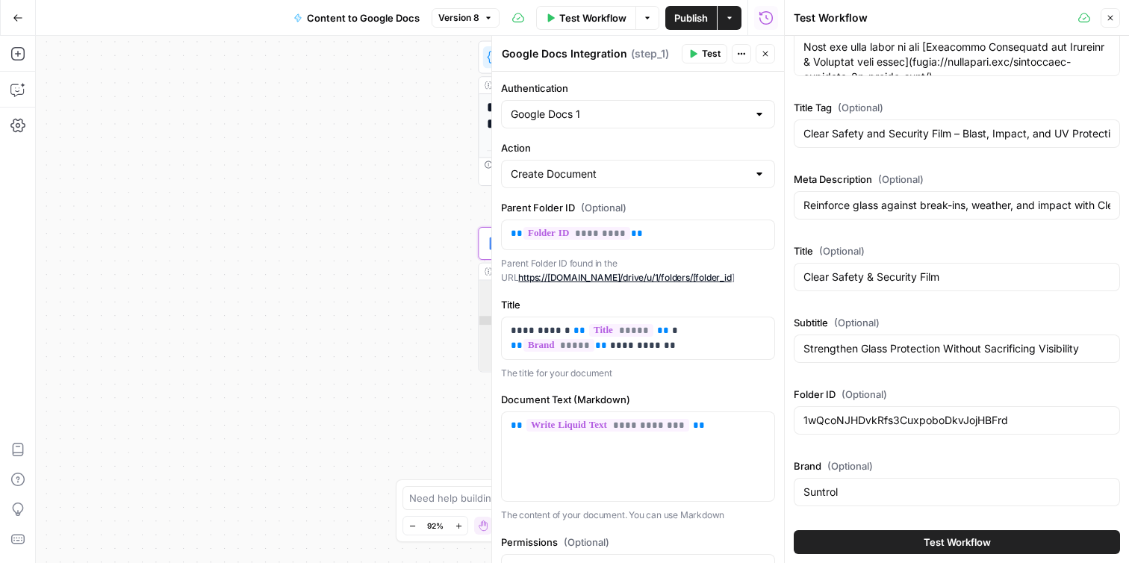
drag, startPoint x: 1117, startPoint y: 20, endPoint x: 1076, endPoint y: 20, distance: 41.1
click at [1104, 17] on button "Close" at bounding box center [1110, 17] width 19 height 19
